Goal: Find specific page/section: Find specific page/section

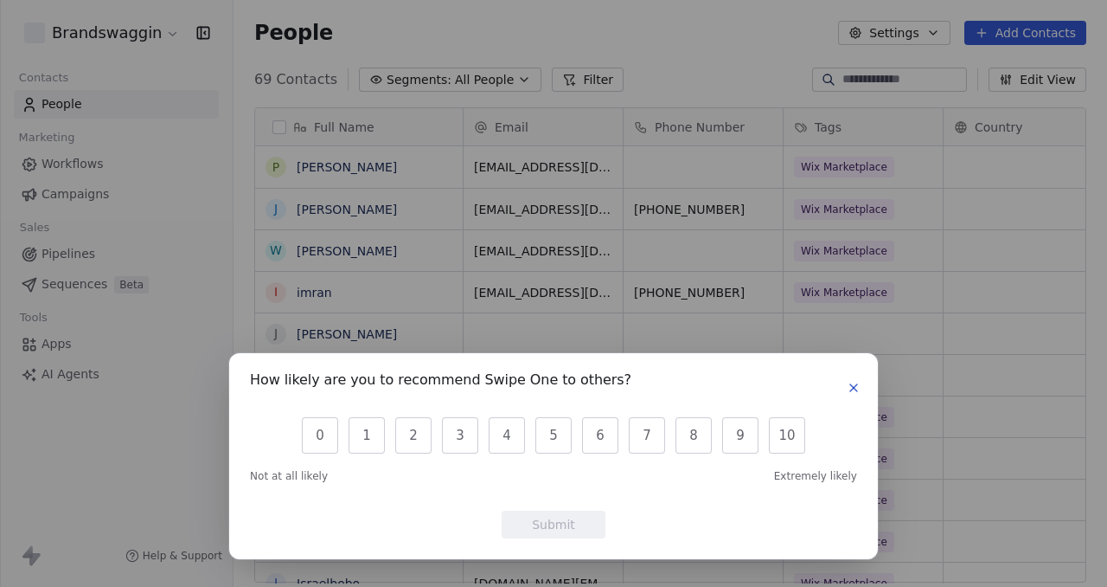
scroll to position [516, 874]
click at [849, 384] on icon "button" at bounding box center [854, 388] width 14 height 14
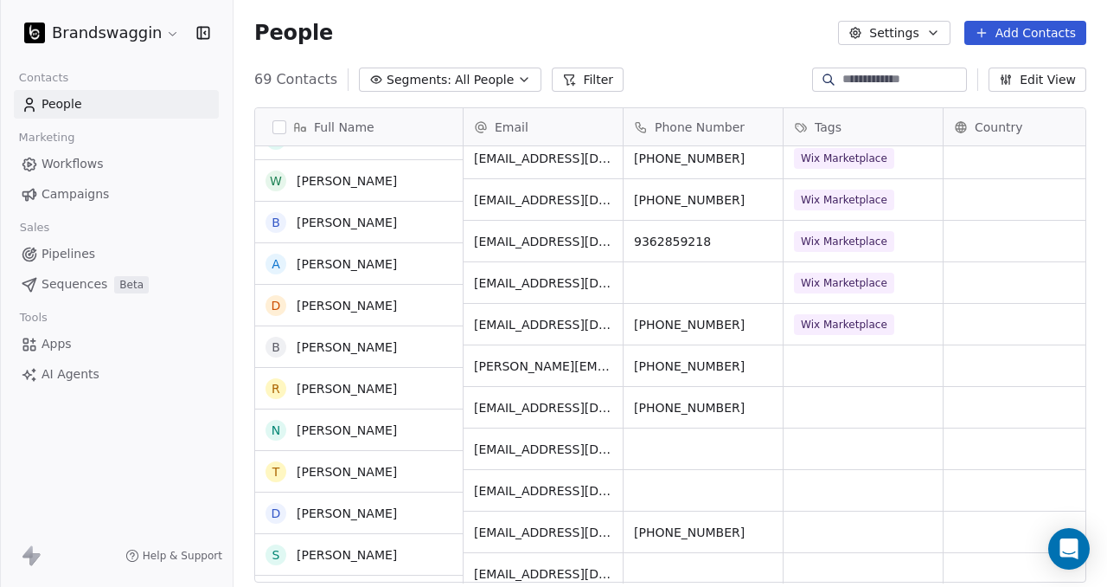
scroll to position [485, 0]
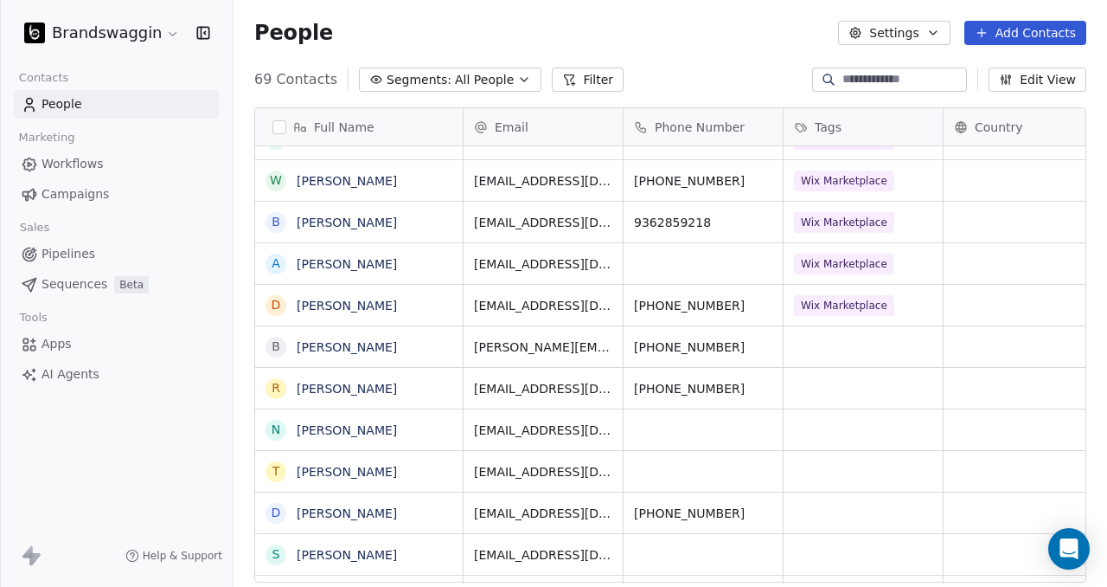
click at [174, 97] on link "People" at bounding box center [116, 104] width 205 height 29
click at [119, 259] on link "Pipelines" at bounding box center [116, 254] width 205 height 29
